Goal: Task Accomplishment & Management: Manage account settings

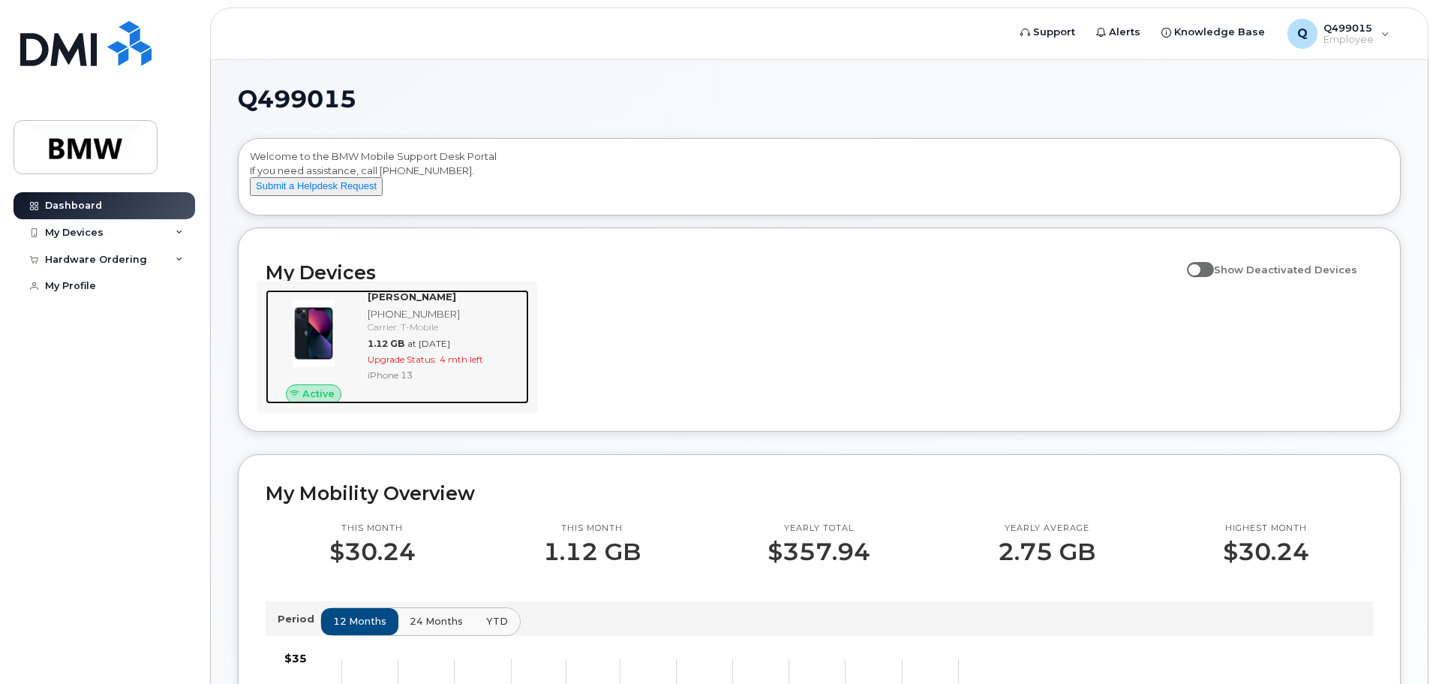
click at [485, 381] on div "iPhone 13" at bounding box center [445, 374] width 155 height 13
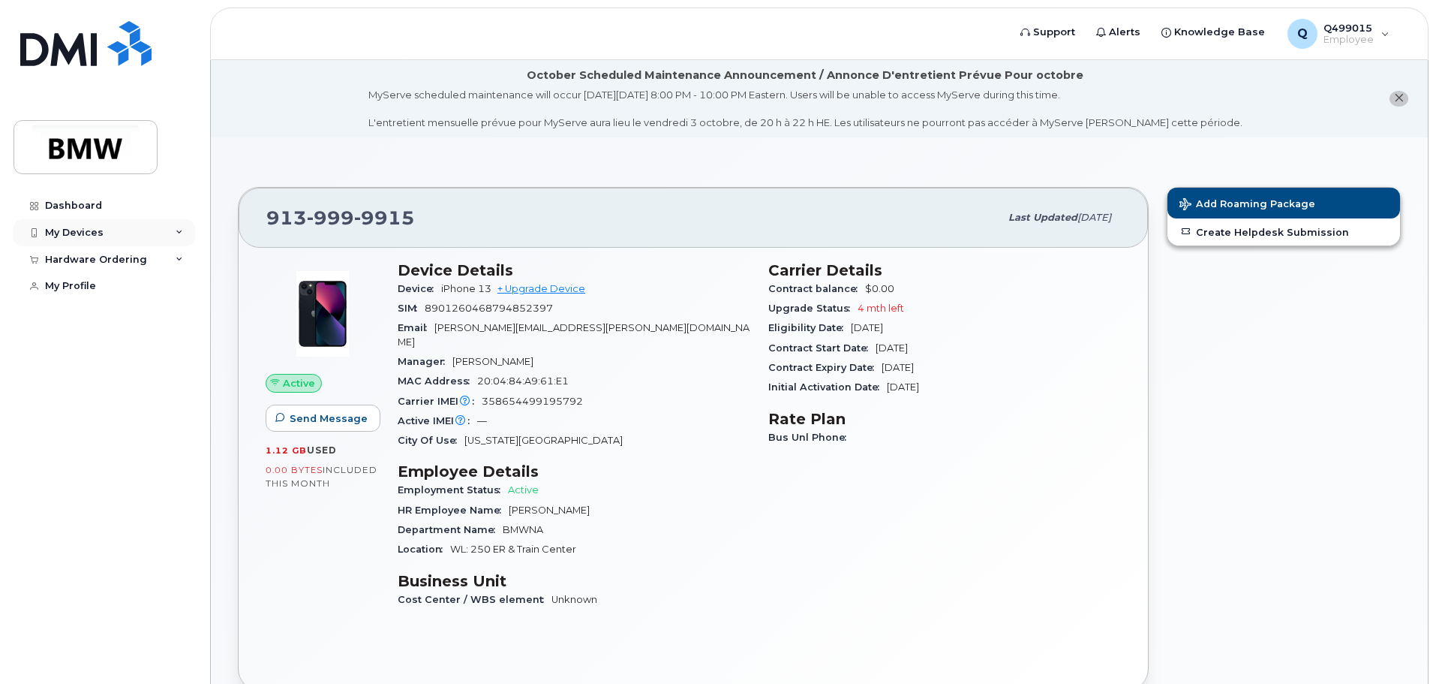
click at [177, 236] on icon at bounding box center [180, 233] width 8 height 8
click at [174, 262] on div "Hardware Ordering" at bounding box center [105, 259] width 182 height 27
